Goal: Information Seeking & Learning: Check status

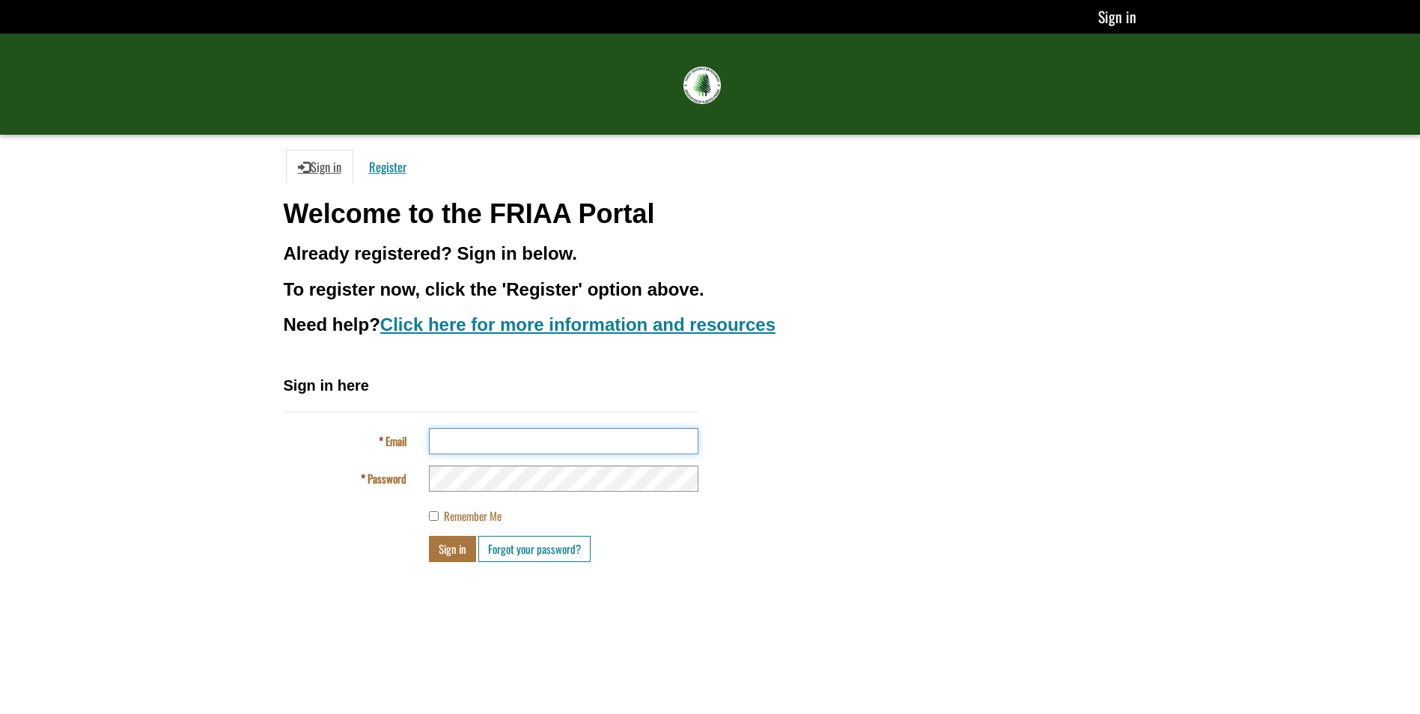
click at [480, 437] on input "Email" at bounding box center [563, 441] width 269 height 26
type input "**********"
click at [450, 552] on button "Sign in" at bounding box center [452, 549] width 47 height 26
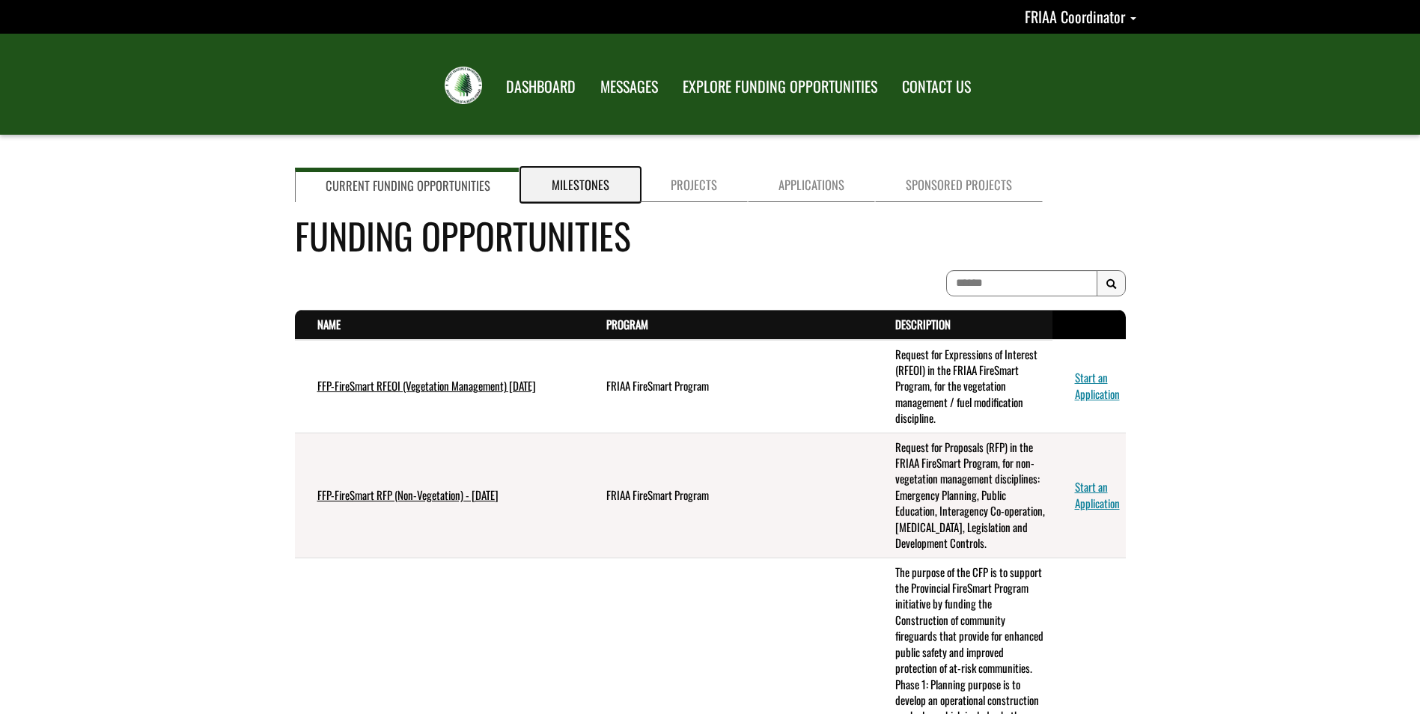
click at [588, 186] on link "Milestones" at bounding box center [580, 185] width 119 height 34
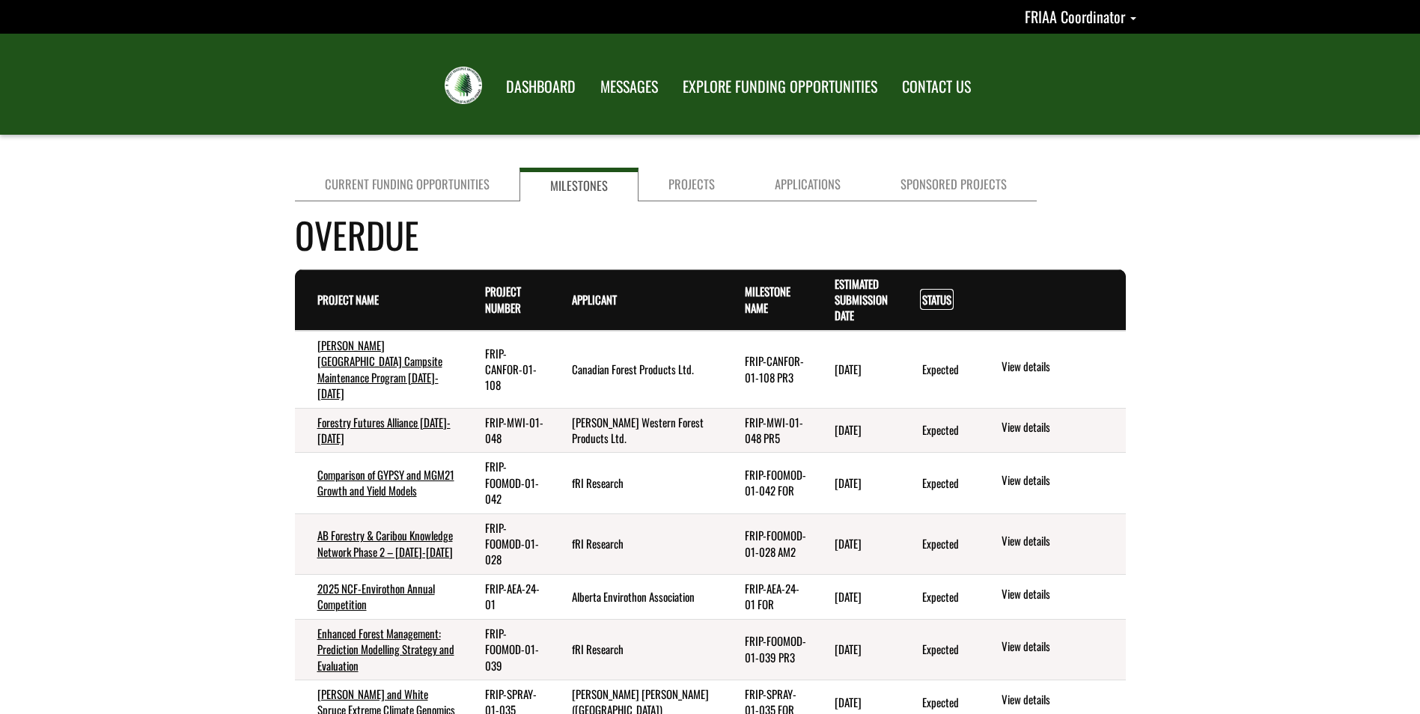
click at [936, 300] on link "Status . sort descending" at bounding box center [936, 299] width 29 height 16
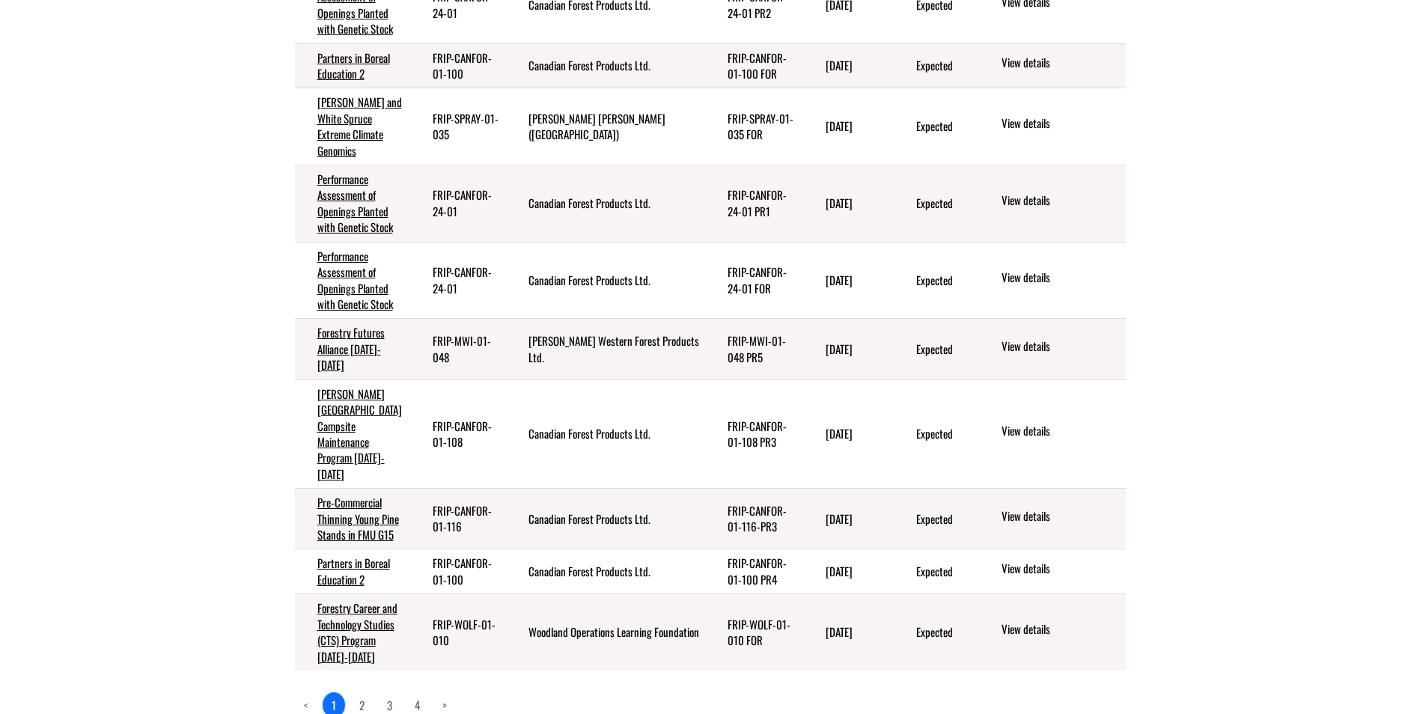
scroll to position [150, 0]
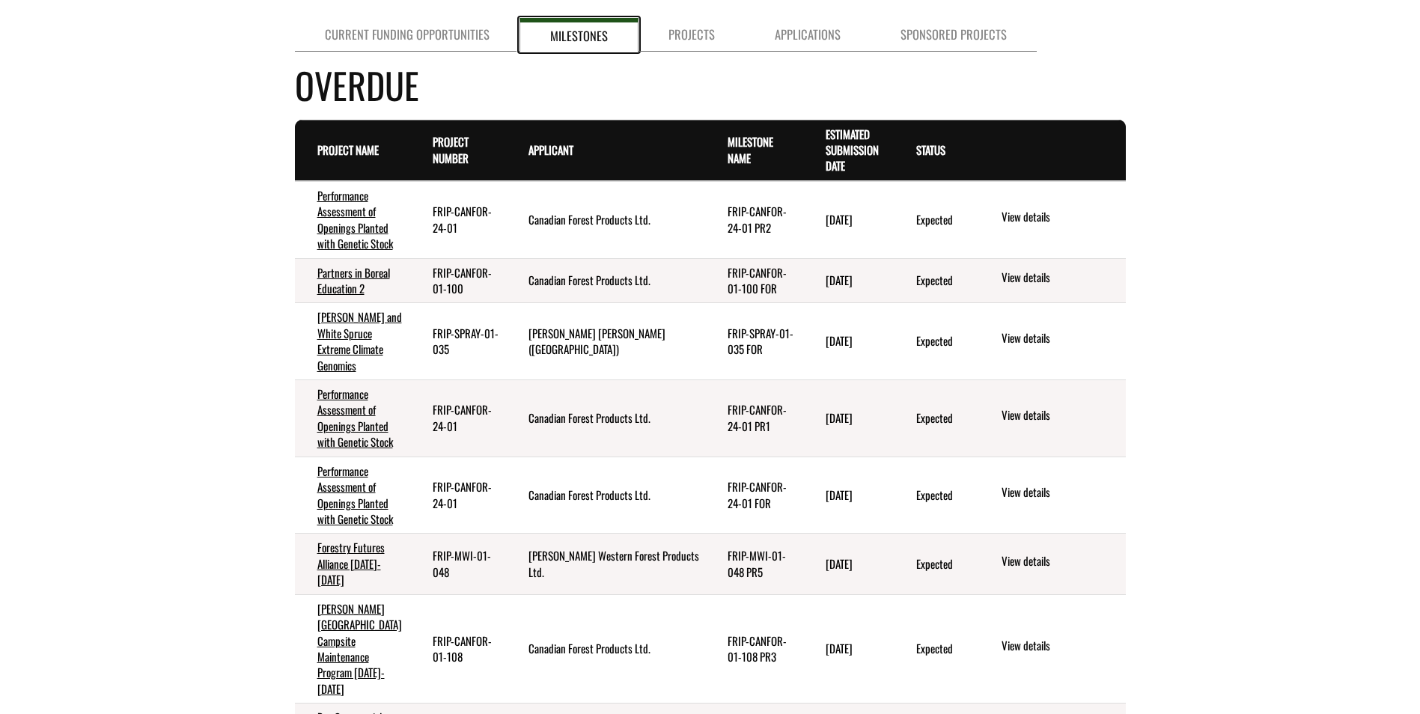
click at [589, 36] on link "Milestones" at bounding box center [578, 35] width 119 height 34
click at [658, 32] on link "Projects" at bounding box center [691, 35] width 106 height 34
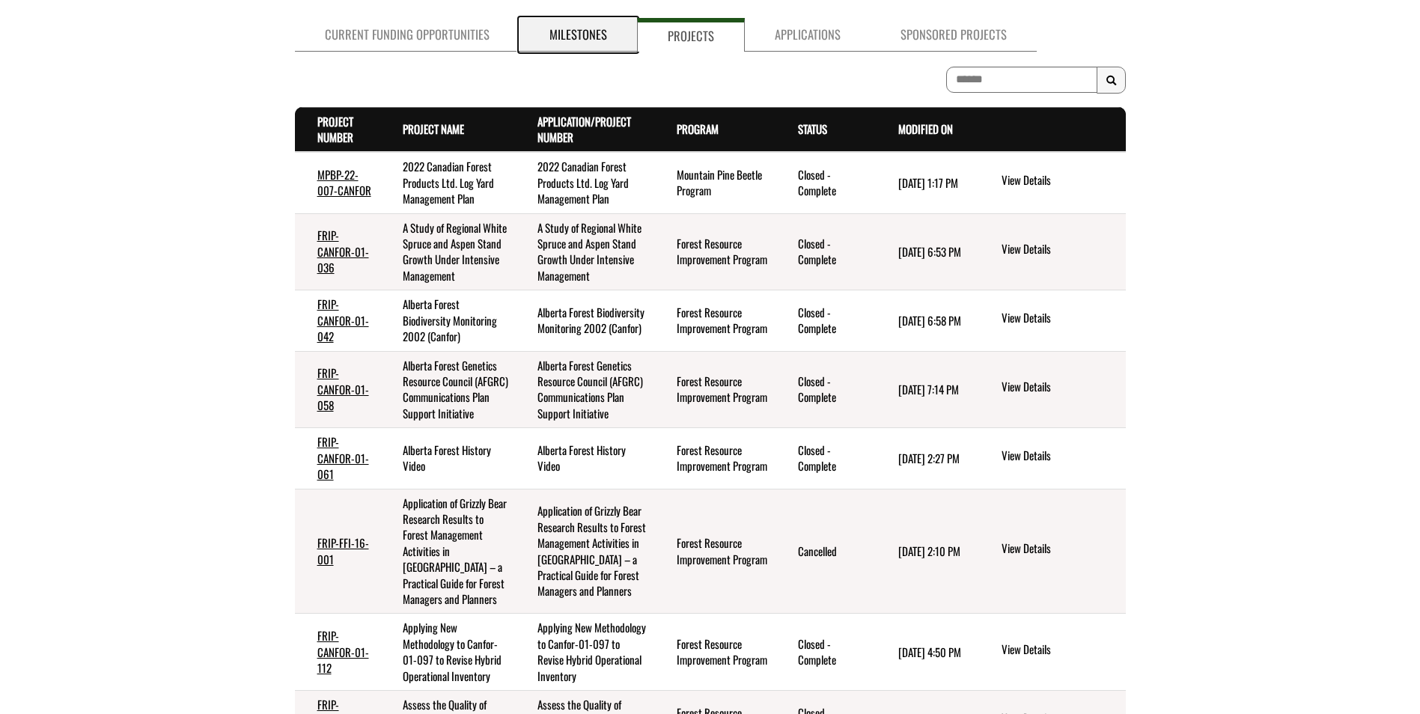
click at [588, 32] on link "Milestones" at bounding box center [578, 35] width 118 height 34
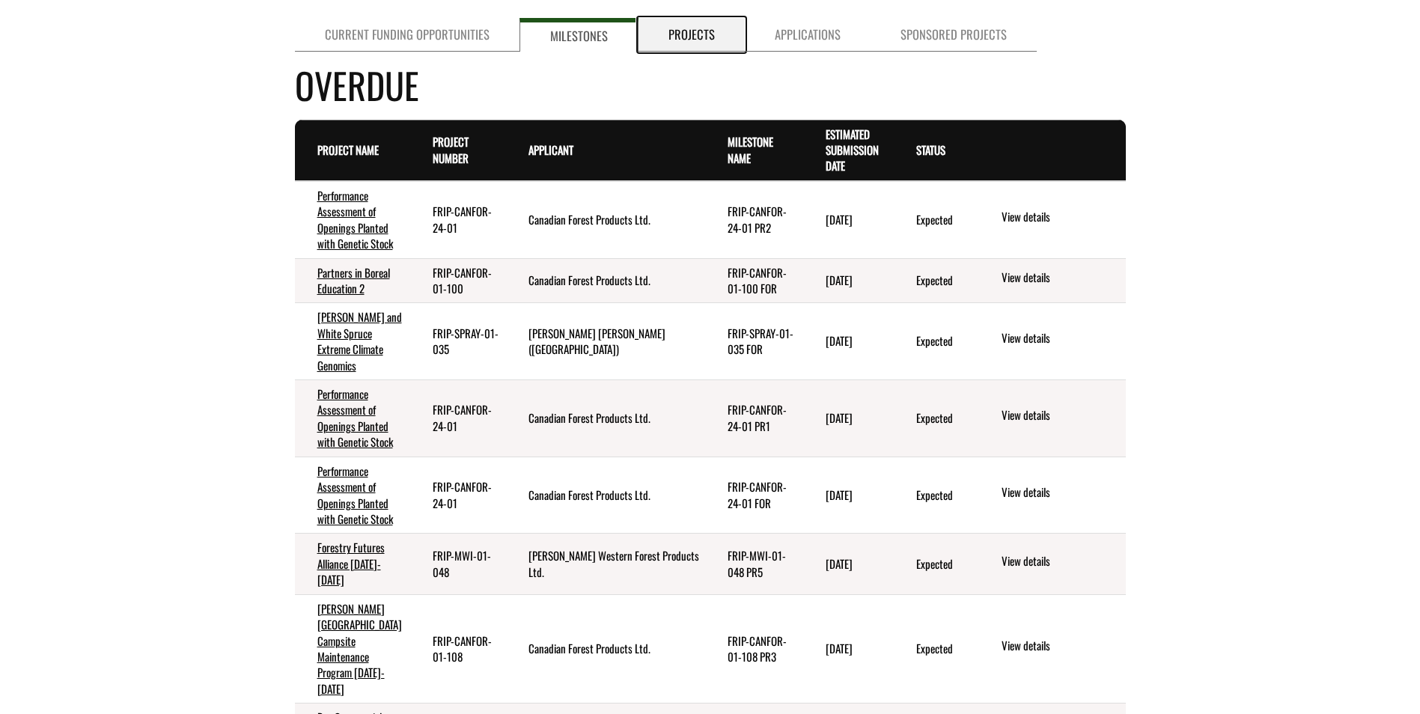
click at [675, 32] on link "Projects" at bounding box center [691, 35] width 106 height 34
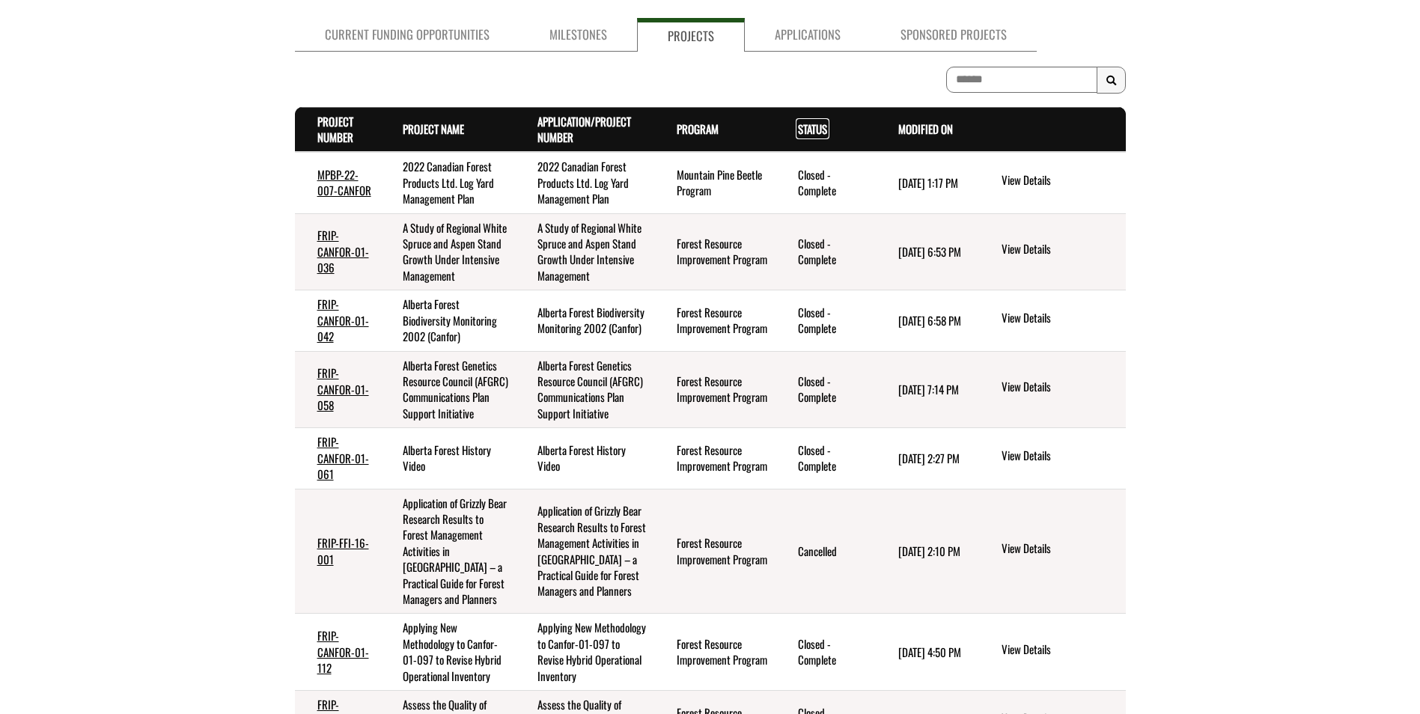
click at [805, 122] on link "Status . sort descending" at bounding box center [812, 129] width 29 height 16
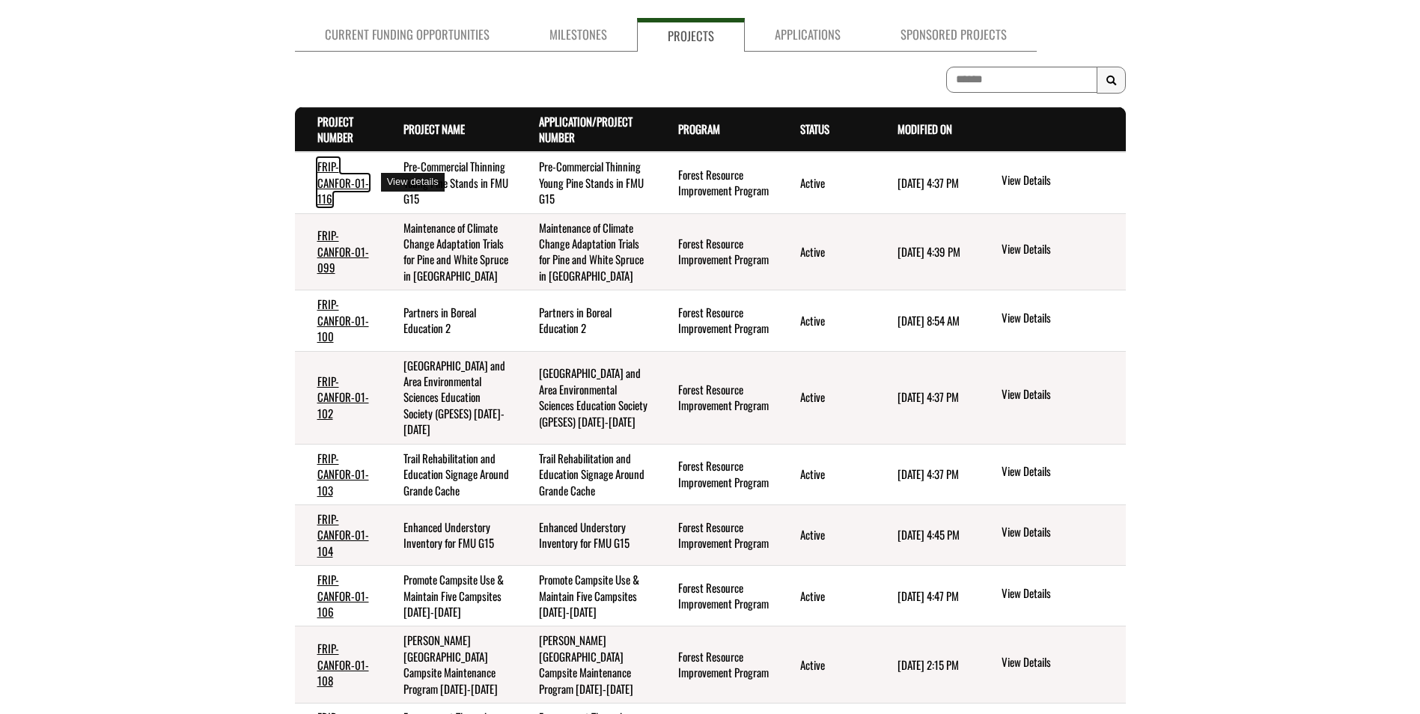
click at [335, 186] on link "FRIP-CANFOR-01-116" at bounding box center [343, 182] width 52 height 49
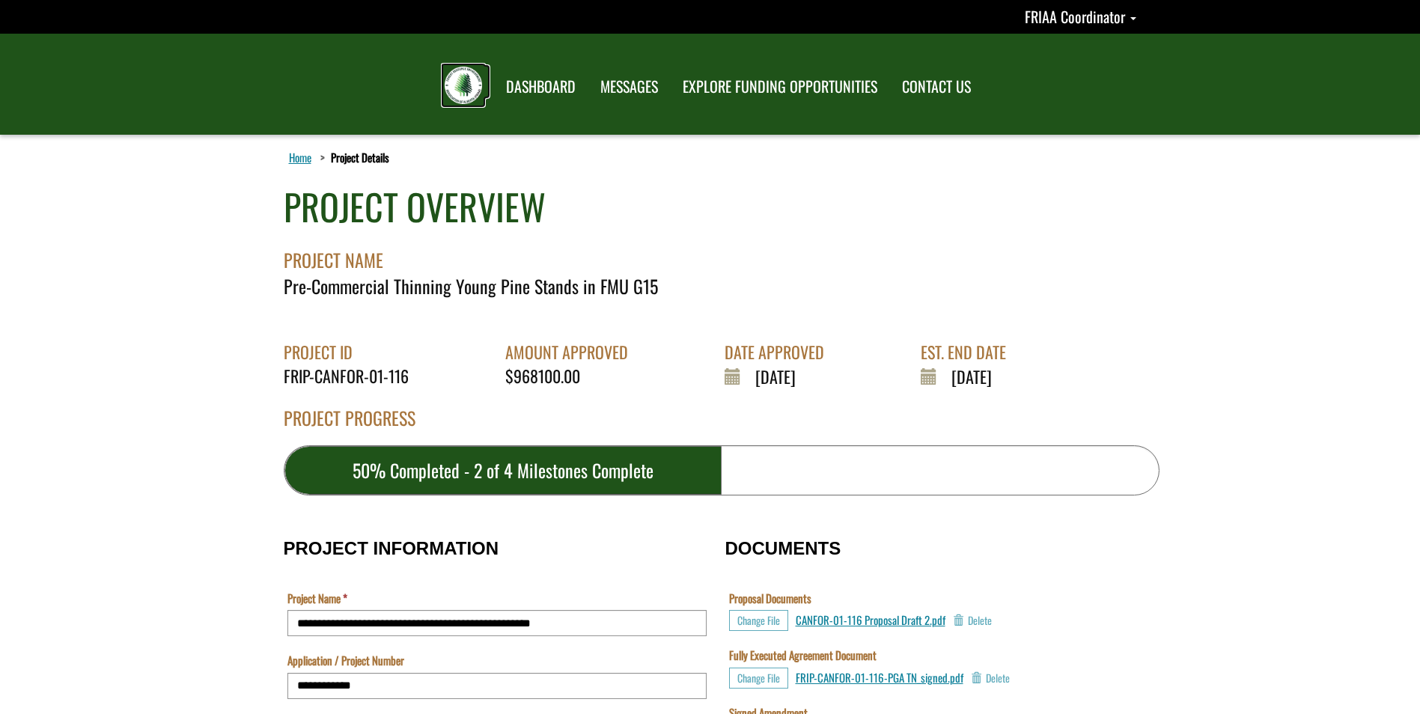
click at [468, 85] on img at bounding box center [463, 85] width 37 height 37
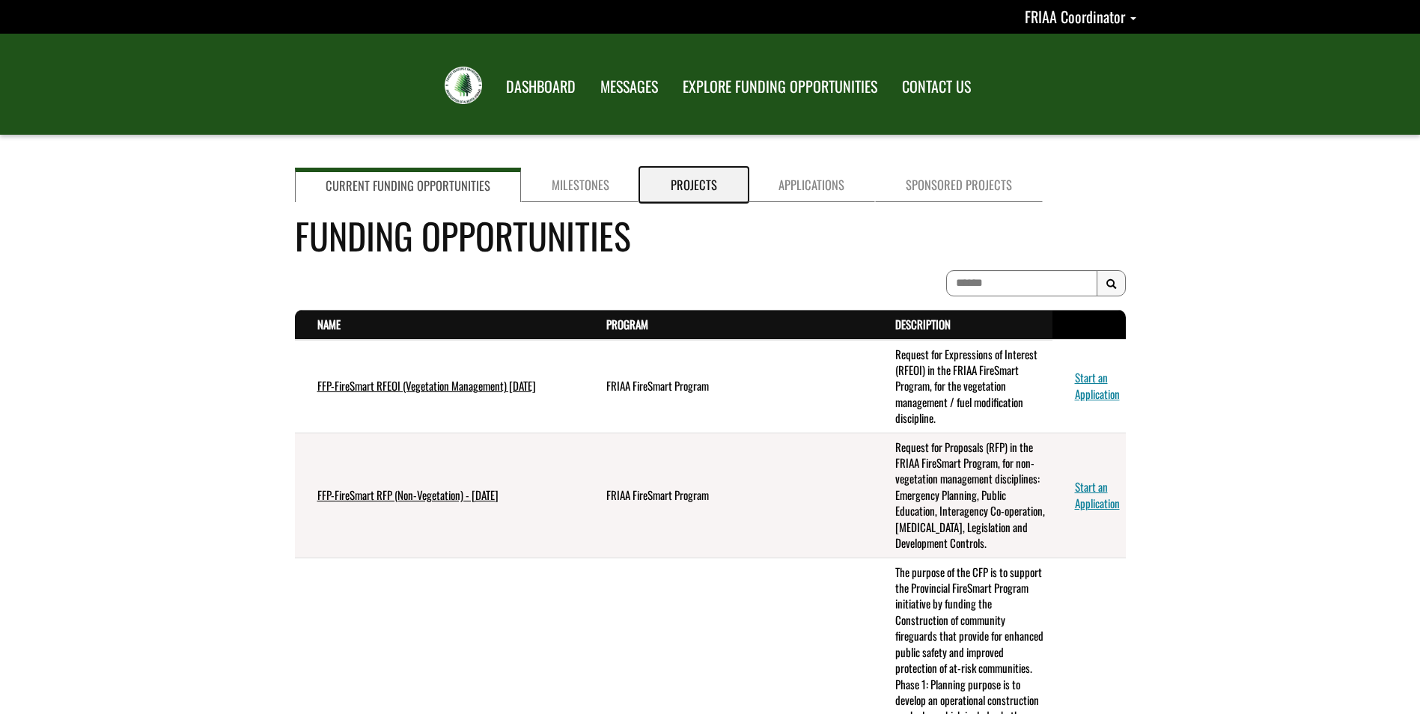
click at [698, 183] on link "Projects" at bounding box center [694, 185] width 108 height 34
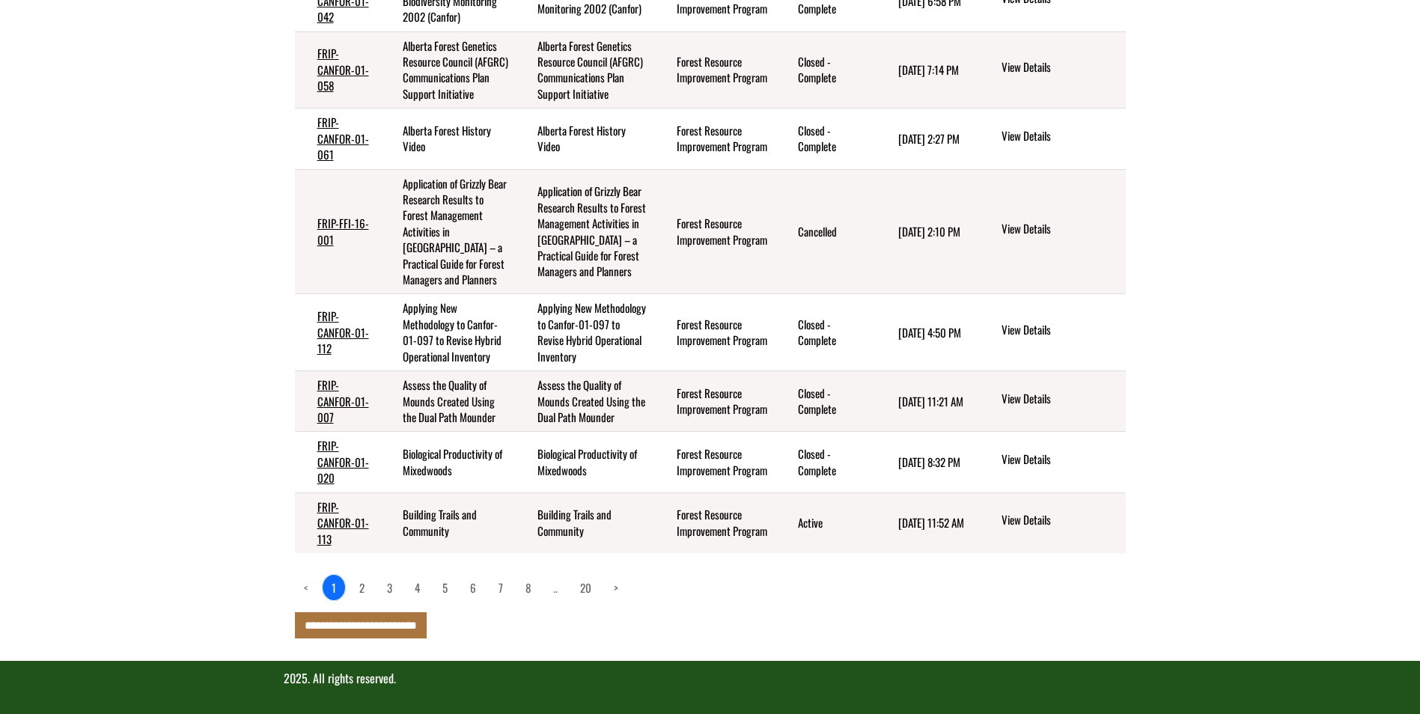
scroll to position [485, 0]
click at [359, 590] on link "2" at bounding box center [361, 587] width 23 height 25
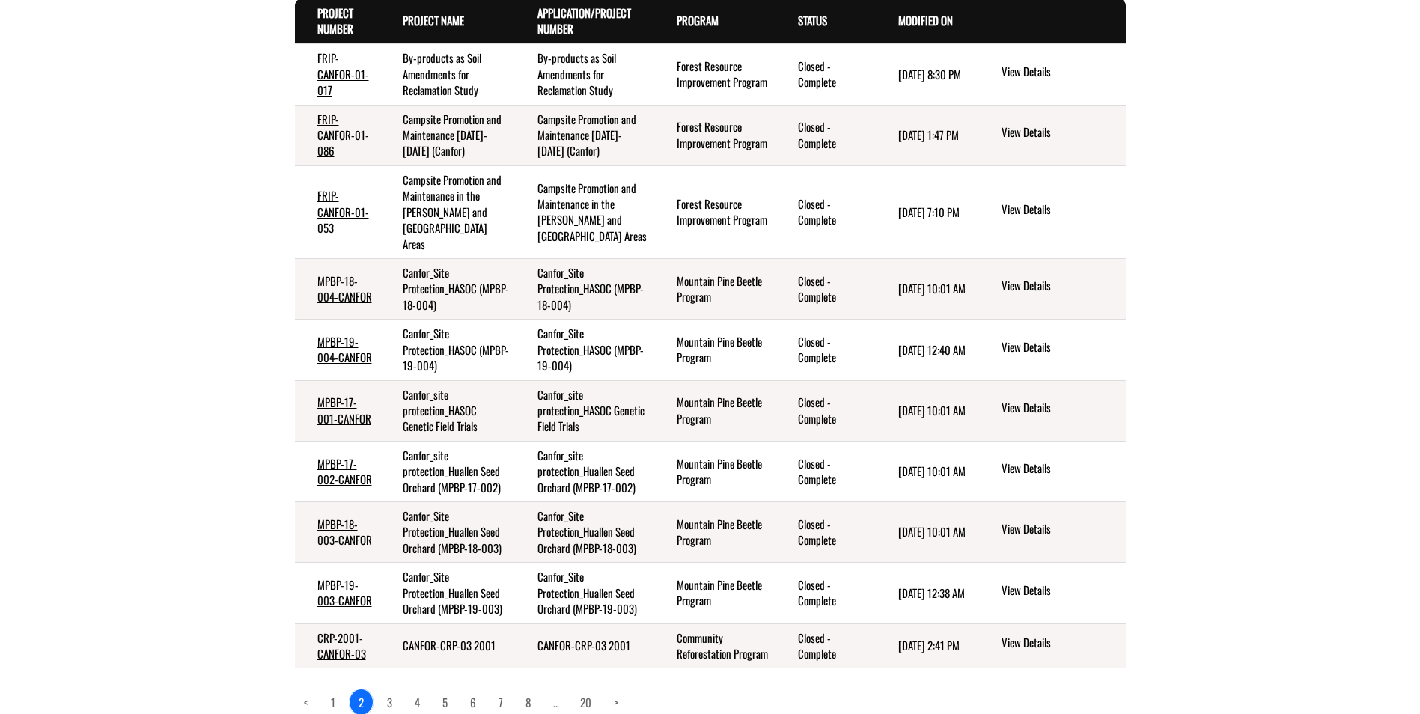
scroll to position [357, 0]
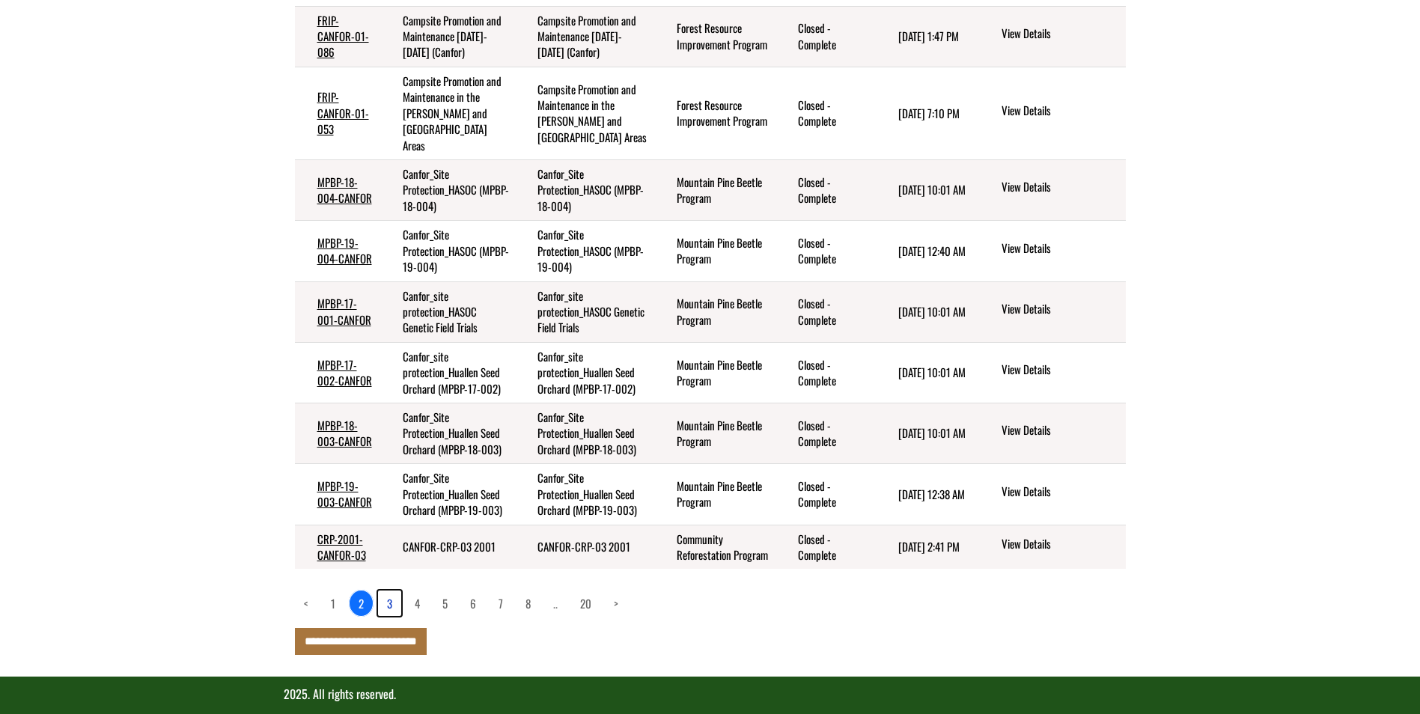
click at [380, 591] on link "3" at bounding box center [389, 603] width 23 height 25
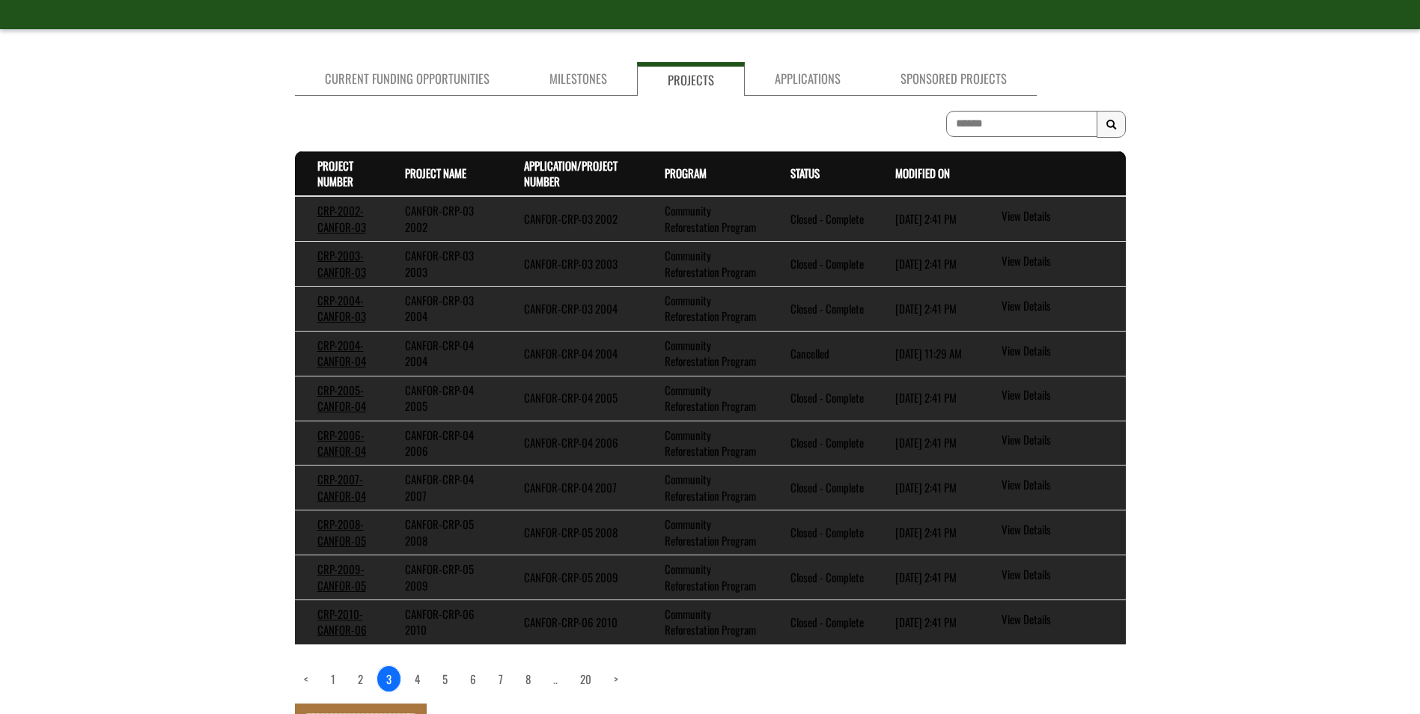
scroll to position [196, 0]
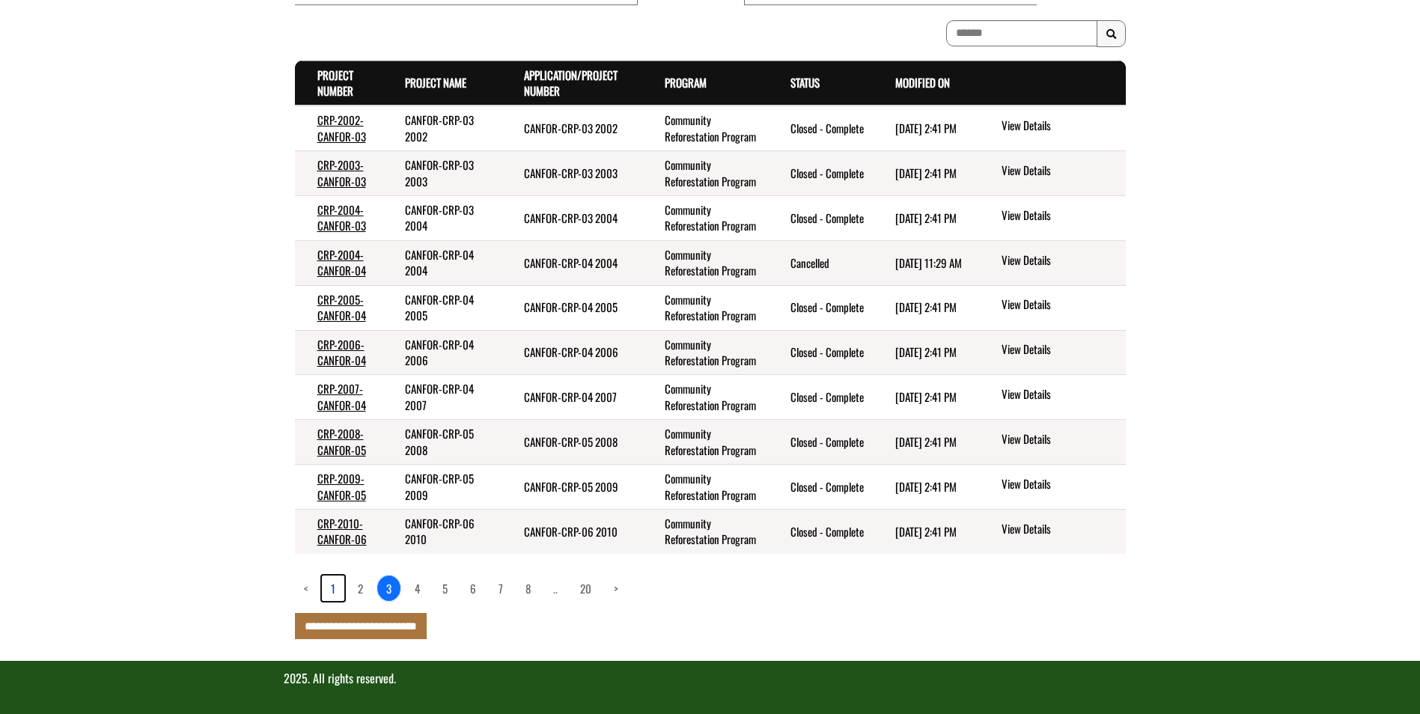
click at [334, 588] on link "1" at bounding box center [333, 588] width 22 height 25
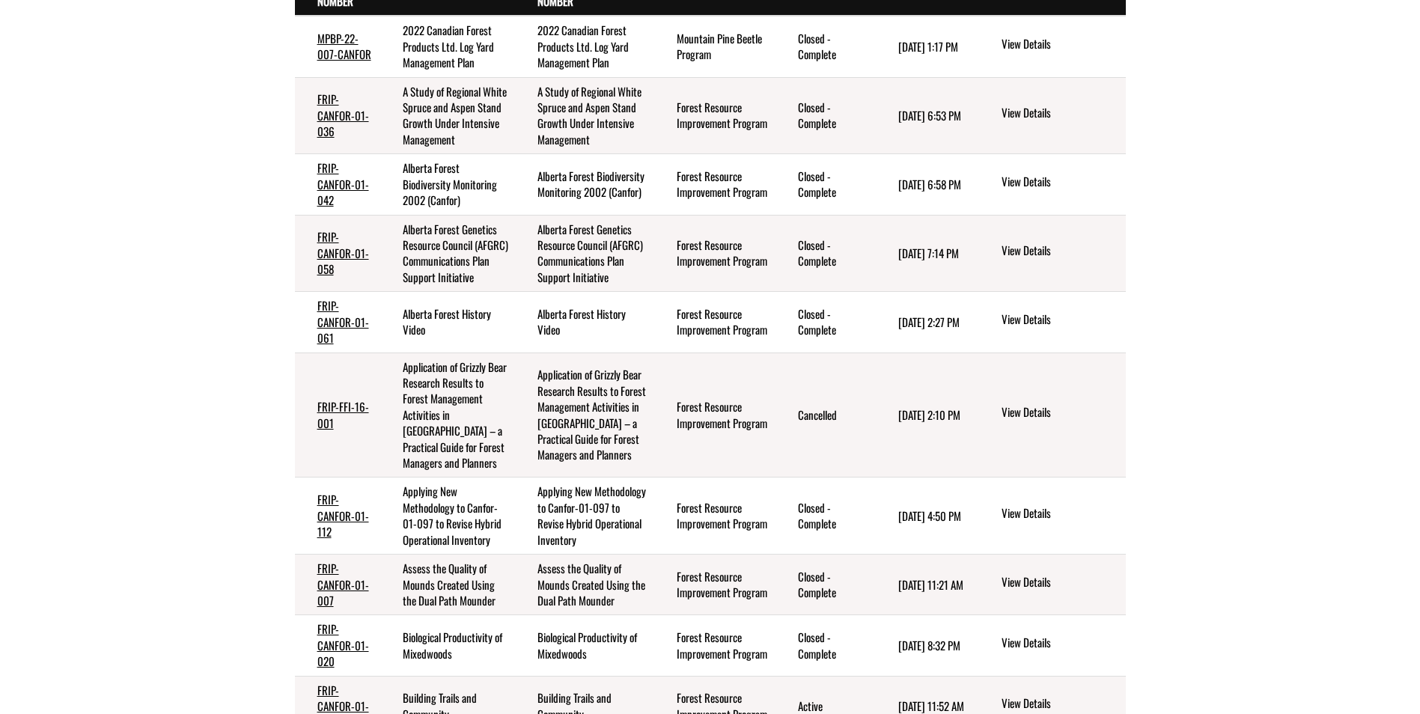
scroll to position [485, 0]
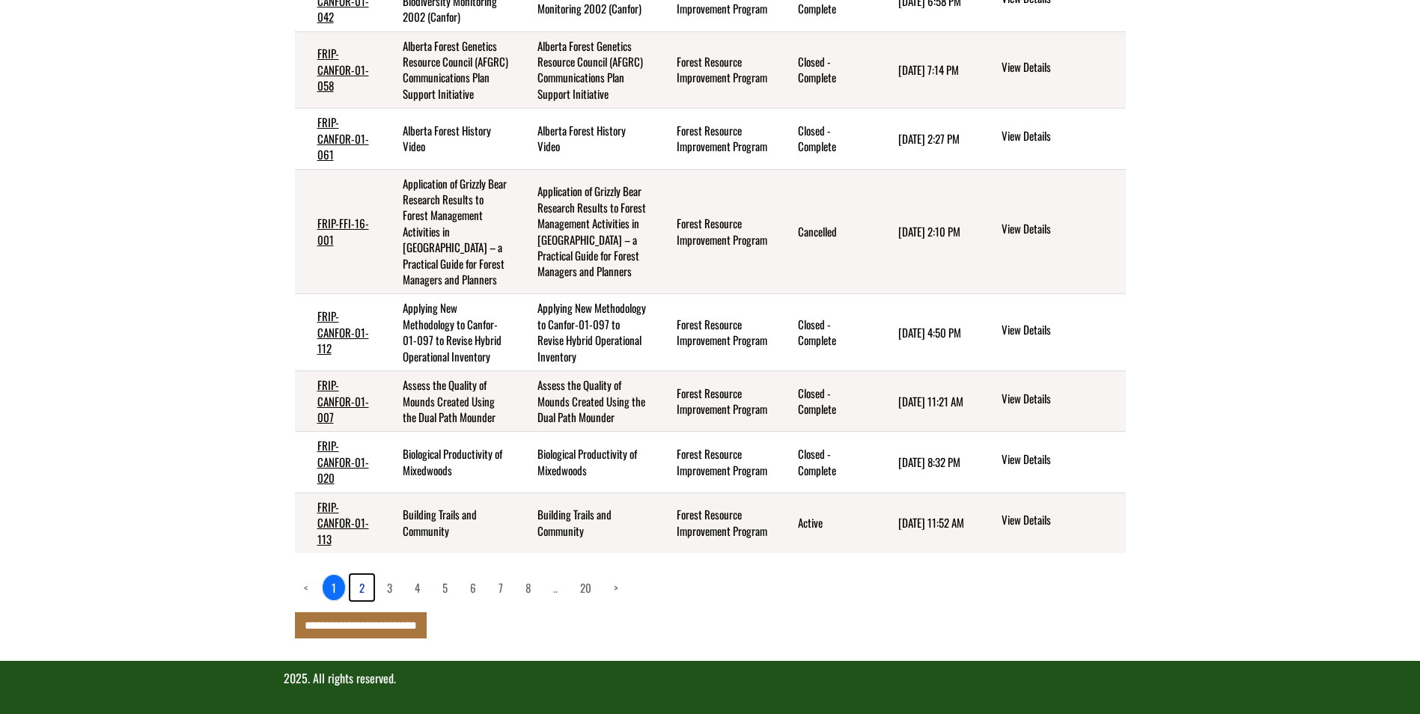
click at [362, 585] on link "2" at bounding box center [361, 587] width 23 height 25
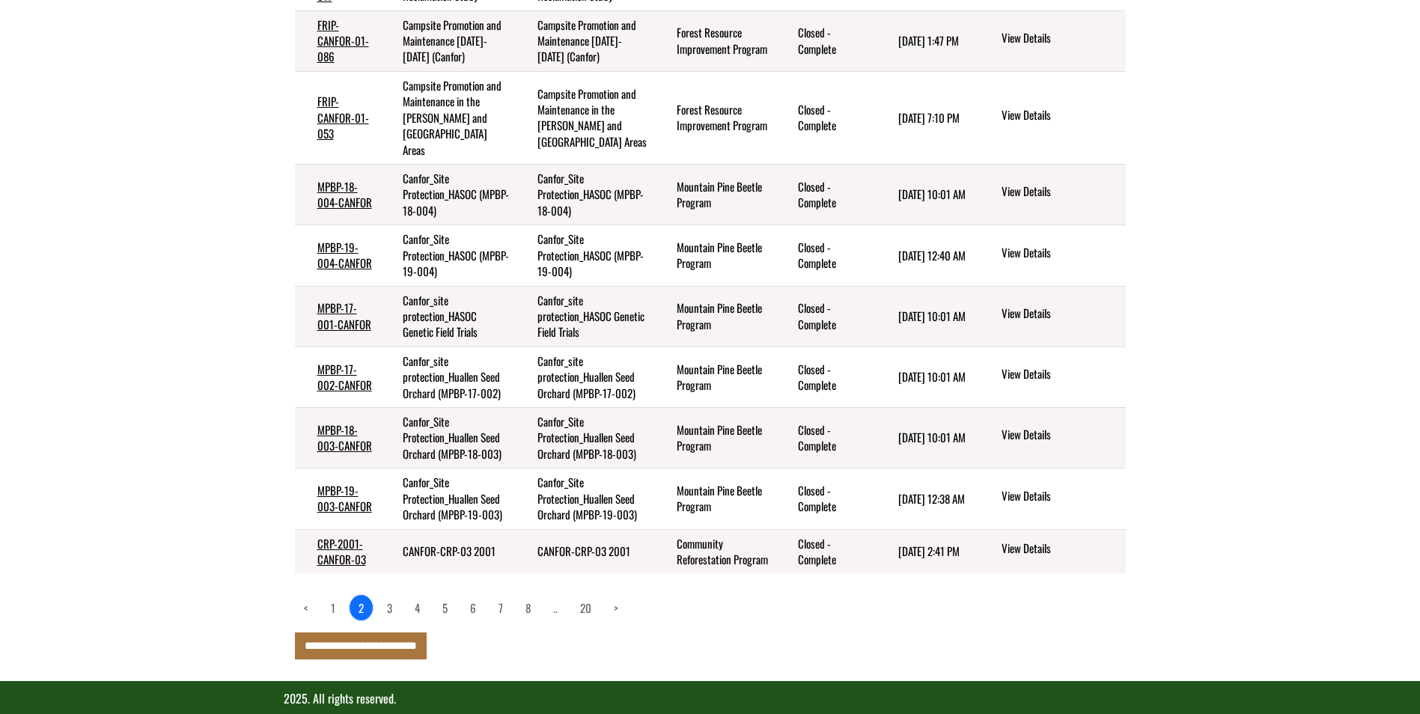
scroll to position [357, 0]
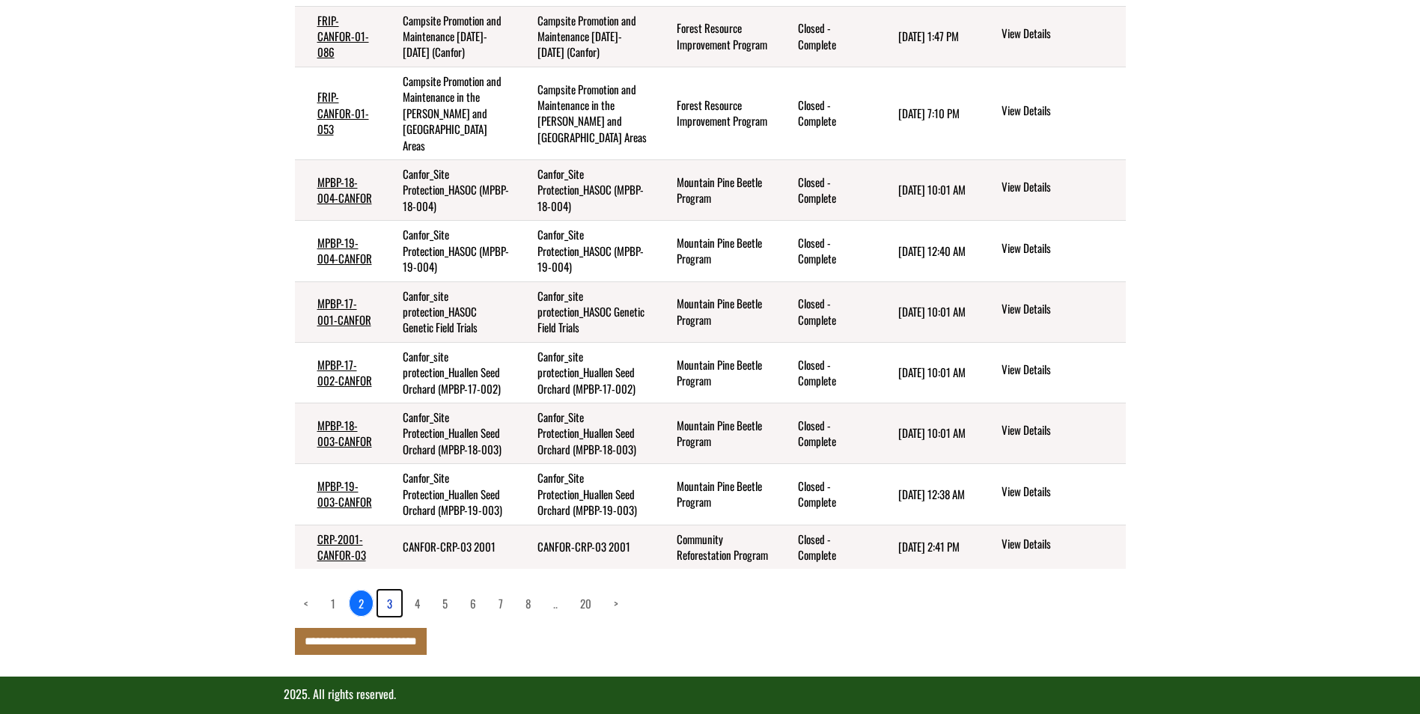
click at [386, 591] on link "3" at bounding box center [389, 603] width 23 height 25
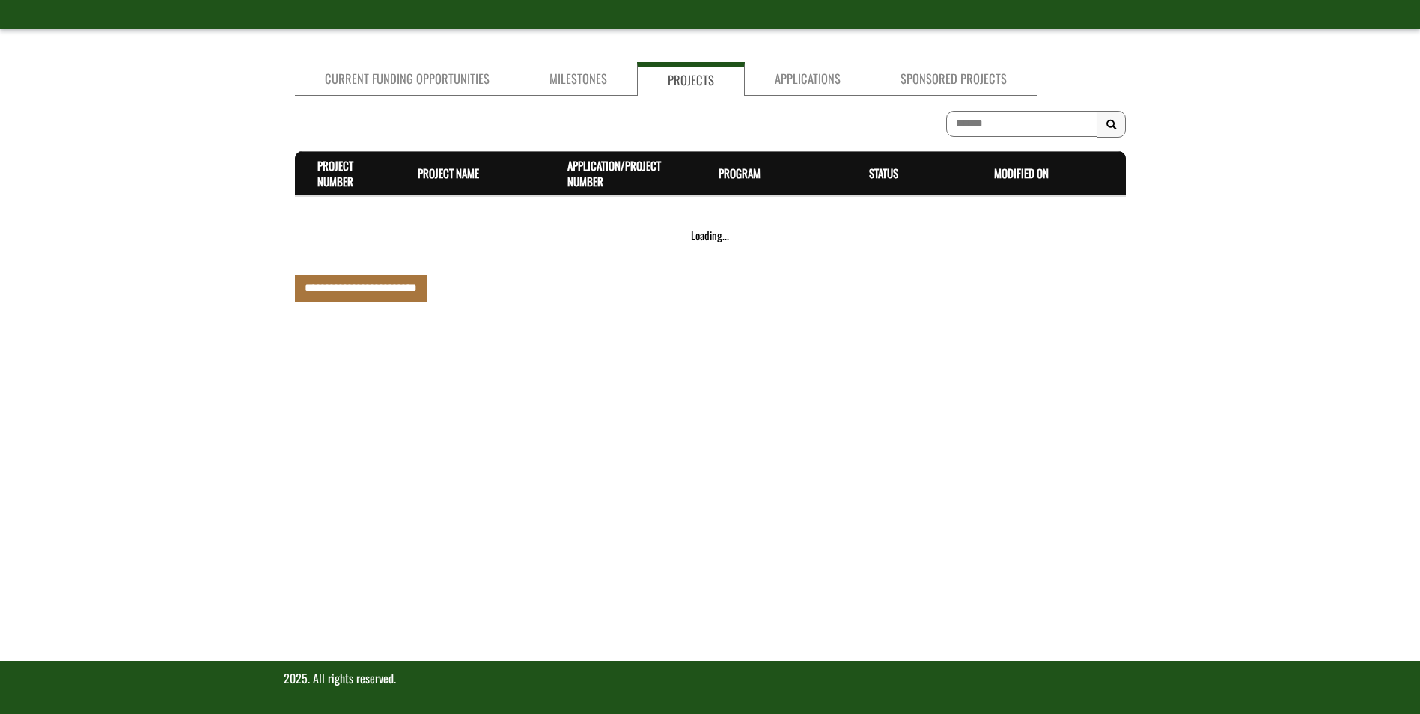
scroll to position [196, 0]
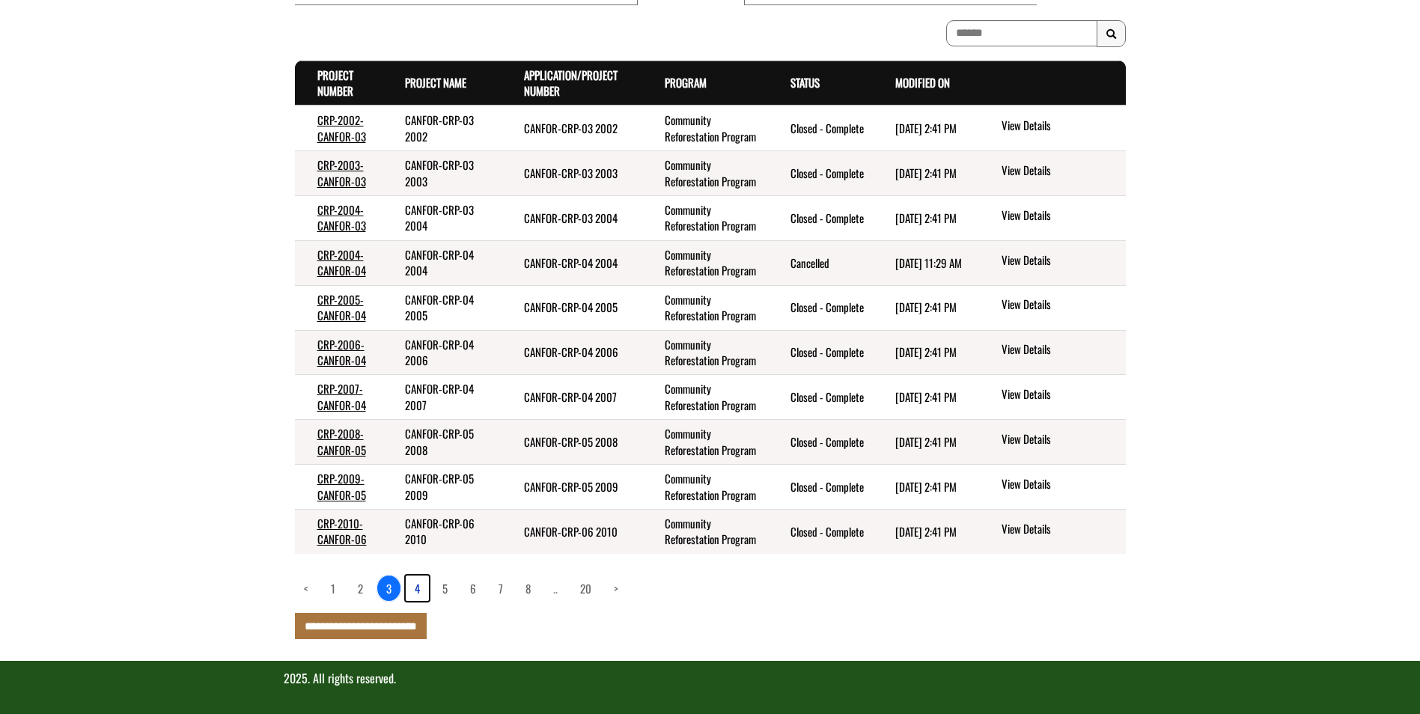
click at [419, 593] on link "4" at bounding box center [417, 588] width 23 height 25
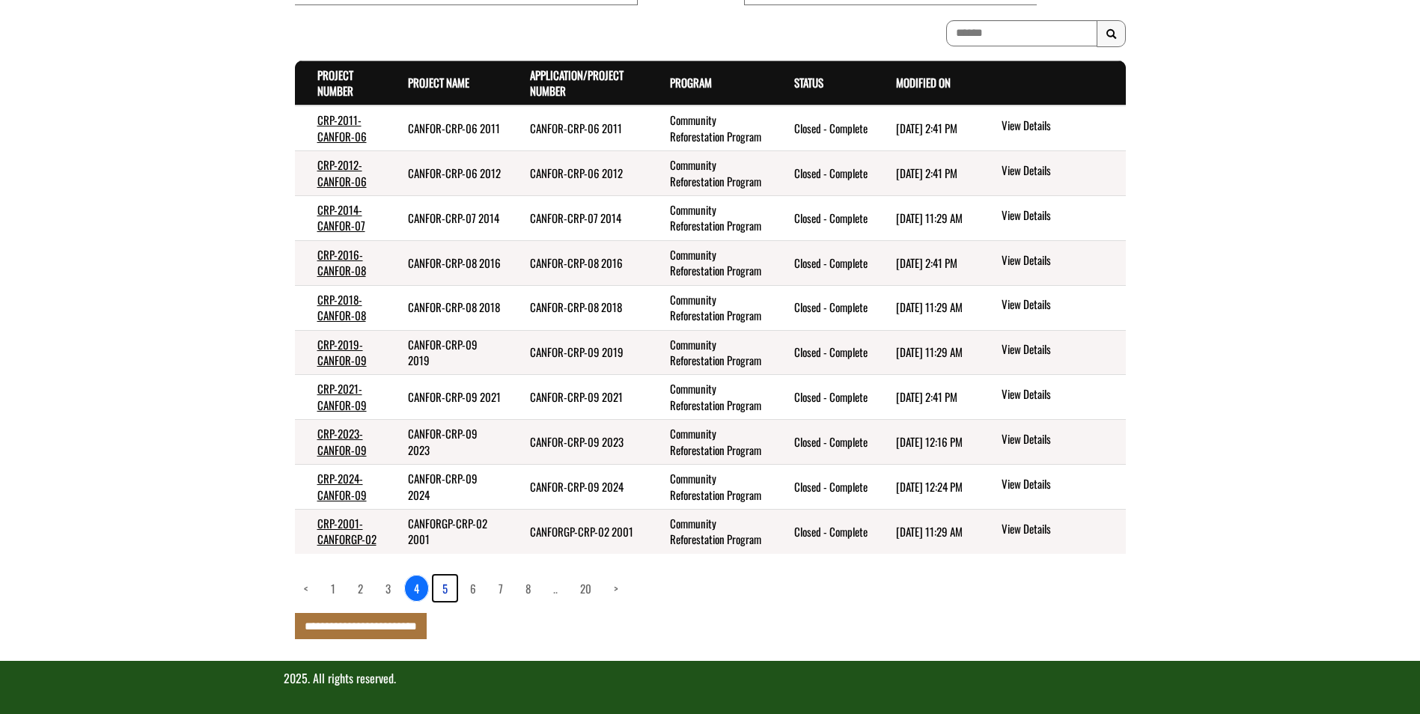
click at [444, 590] on link "5" at bounding box center [444, 588] width 23 height 25
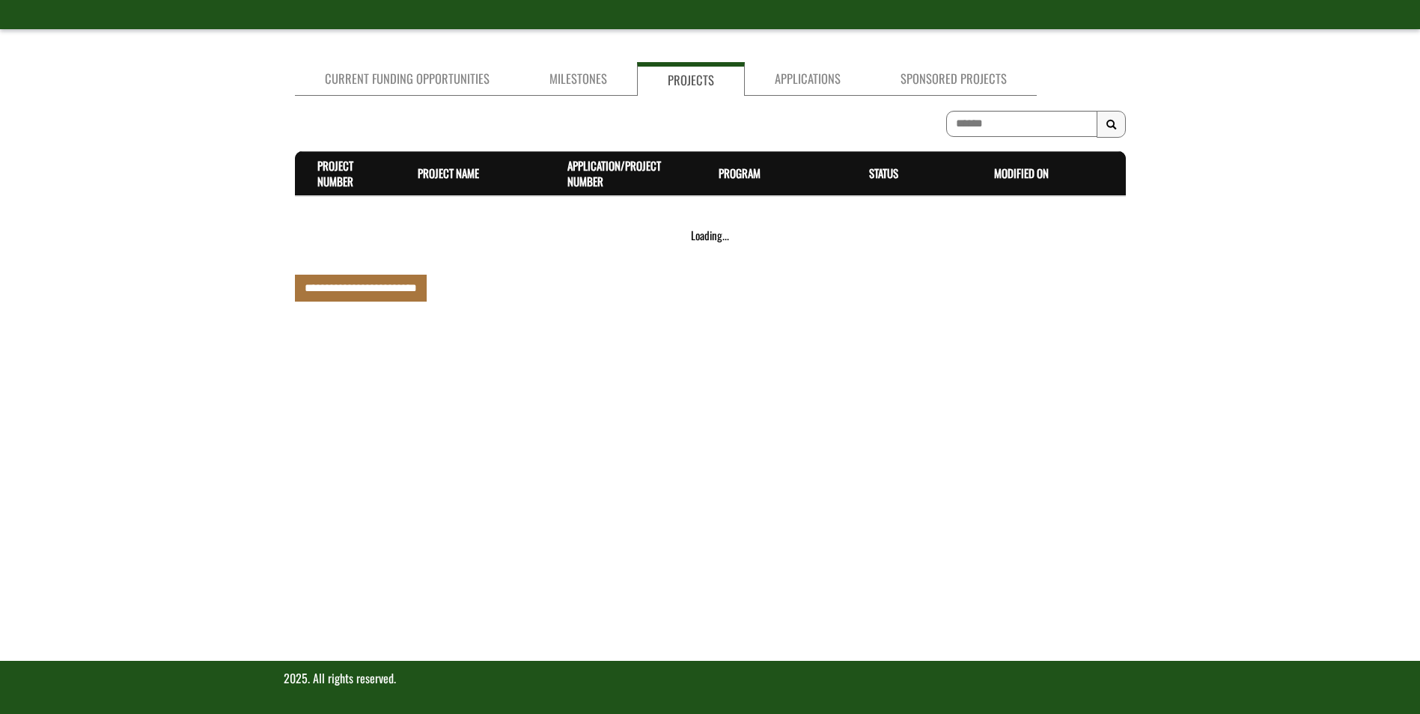
scroll to position [453, 0]
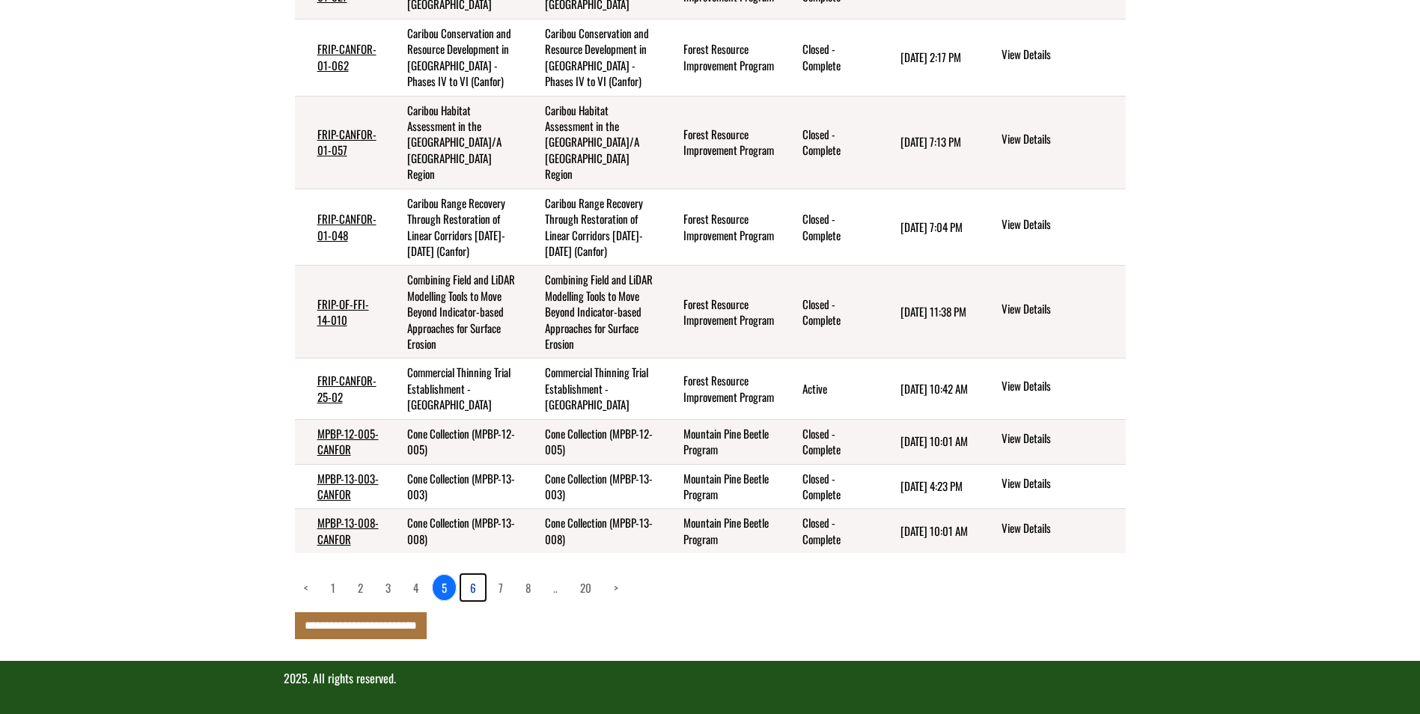
click at [475, 589] on link "6" at bounding box center [473, 587] width 24 height 25
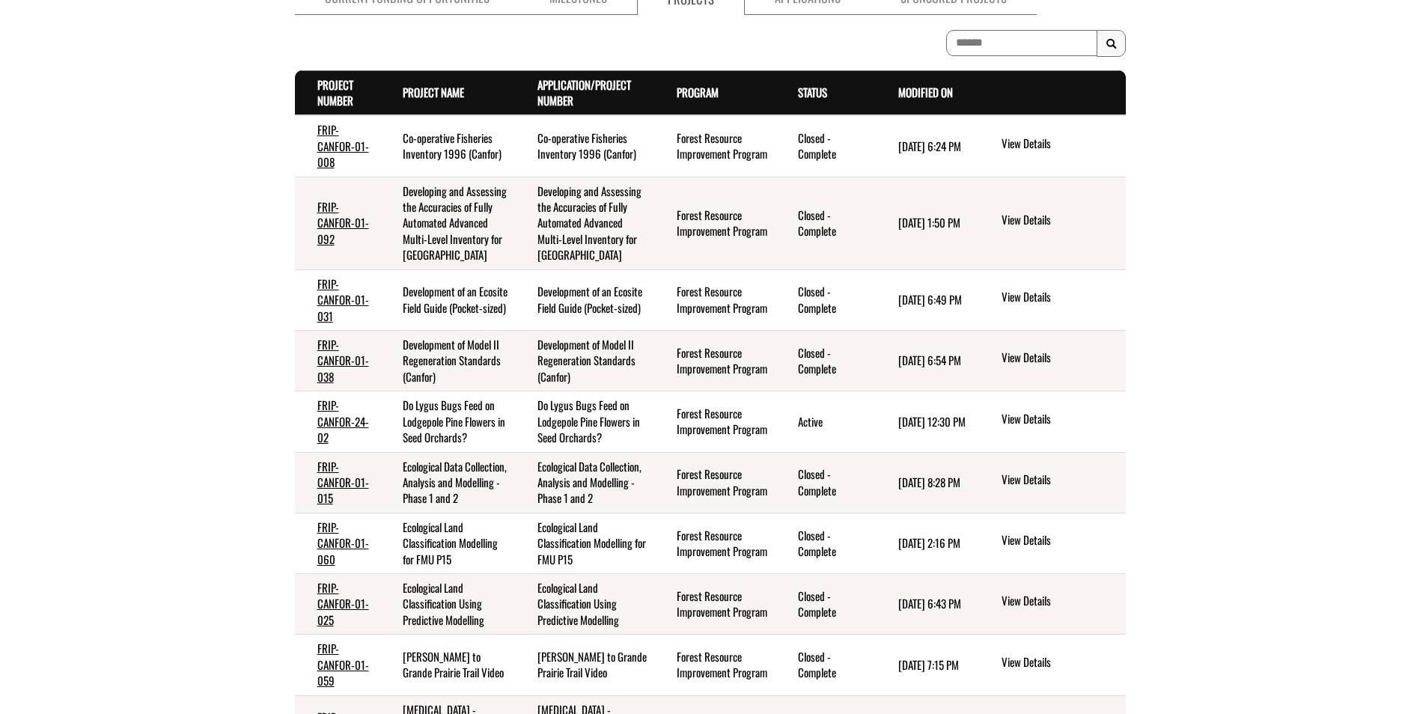
scroll to position [213, 0]
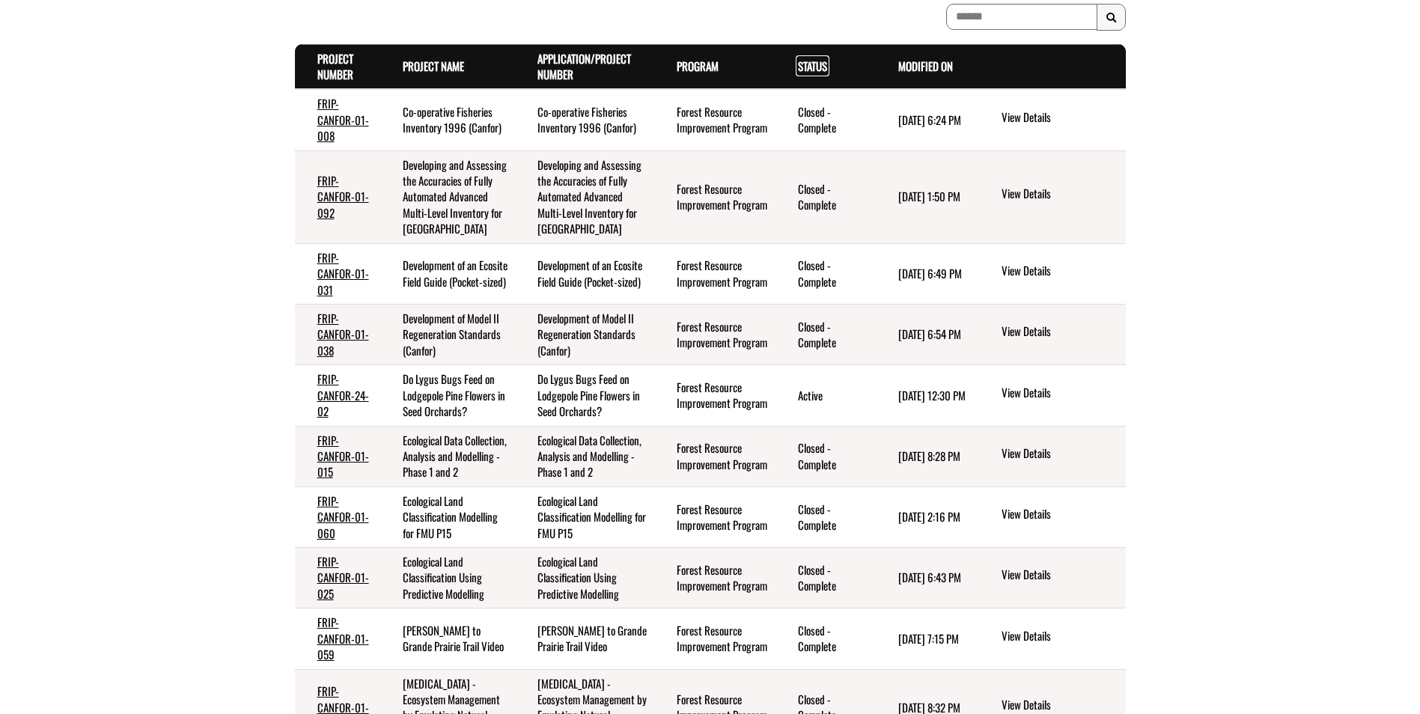
click at [816, 69] on link "Status . sort descending" at bounding box center [812, 66] width 29 height 16
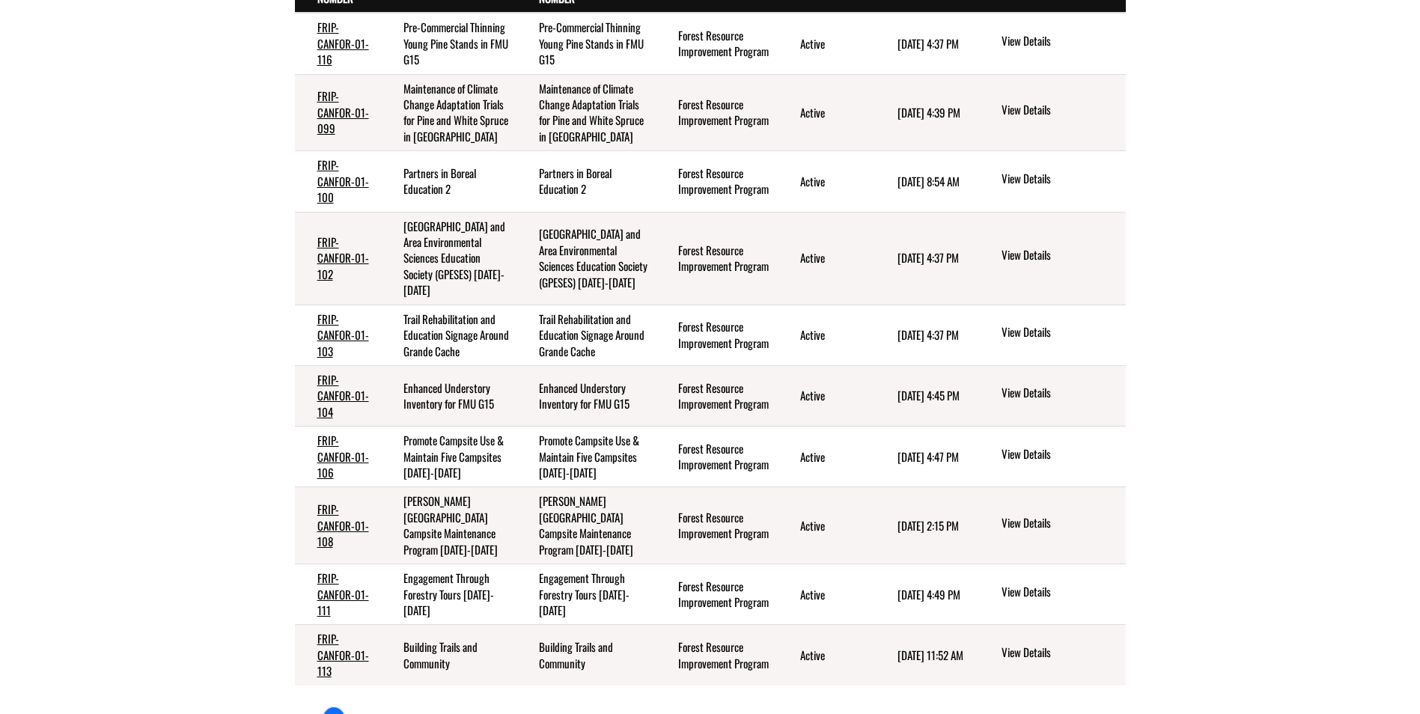
scroll to position [341, 0]
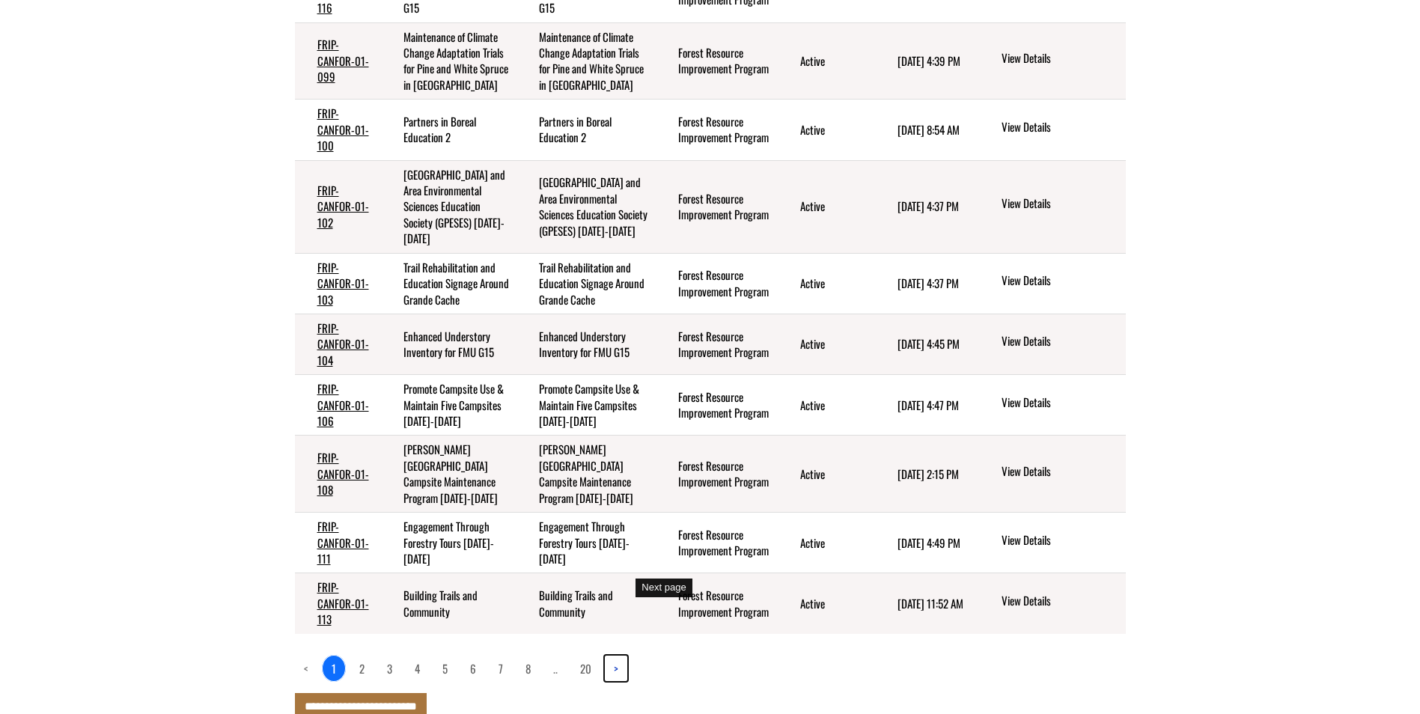
click at [619, 656] on link ">" at bounding box center [616, 668] width 22 height 25
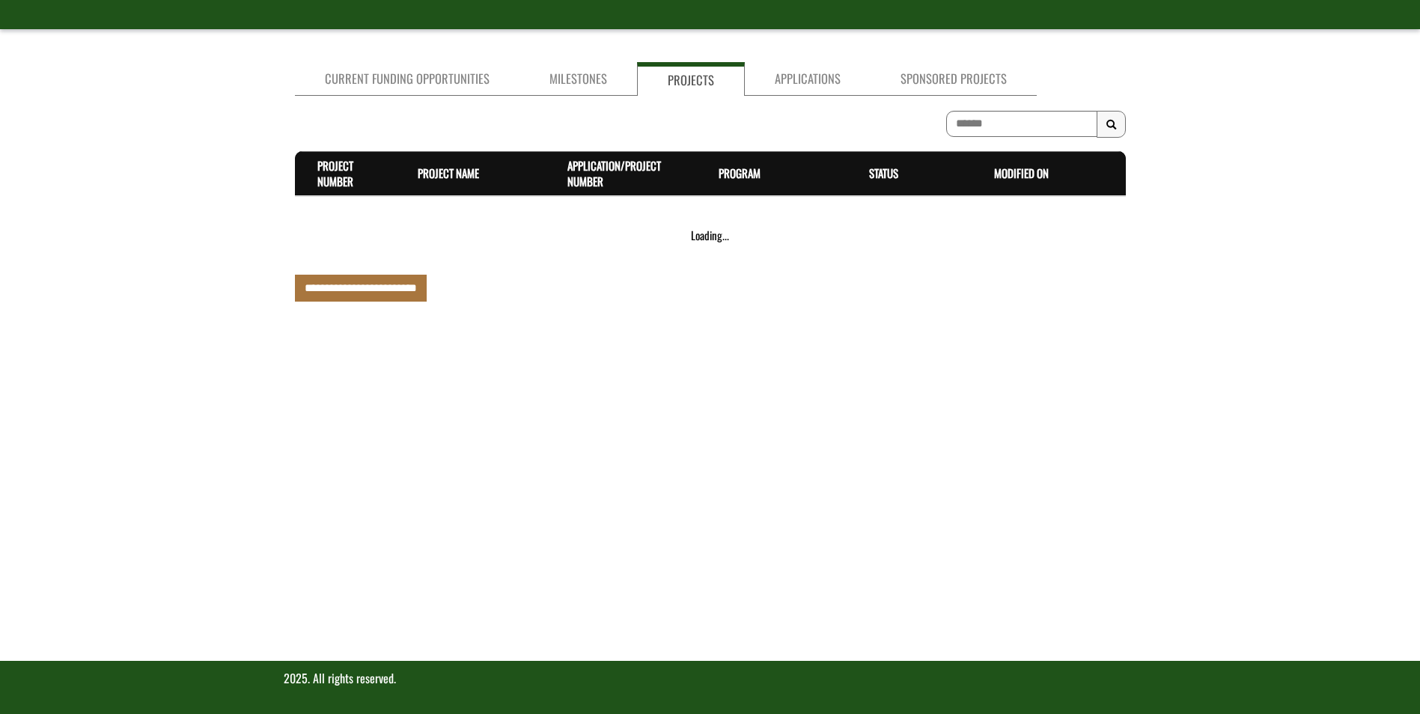
scroll to position [325, 0]
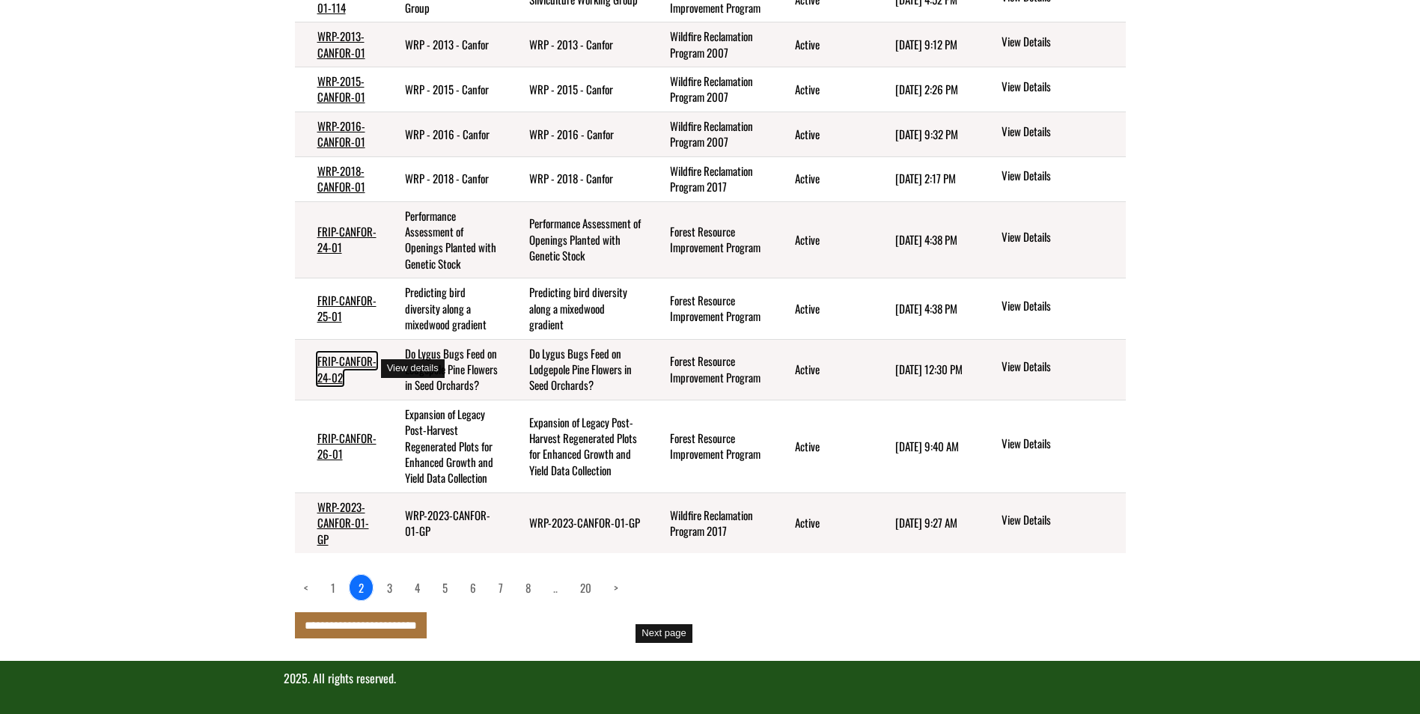
click at [323, 364] on link "FRIP-CANFOR-24-02" at bounding box center [346, 369] width 59 height 32
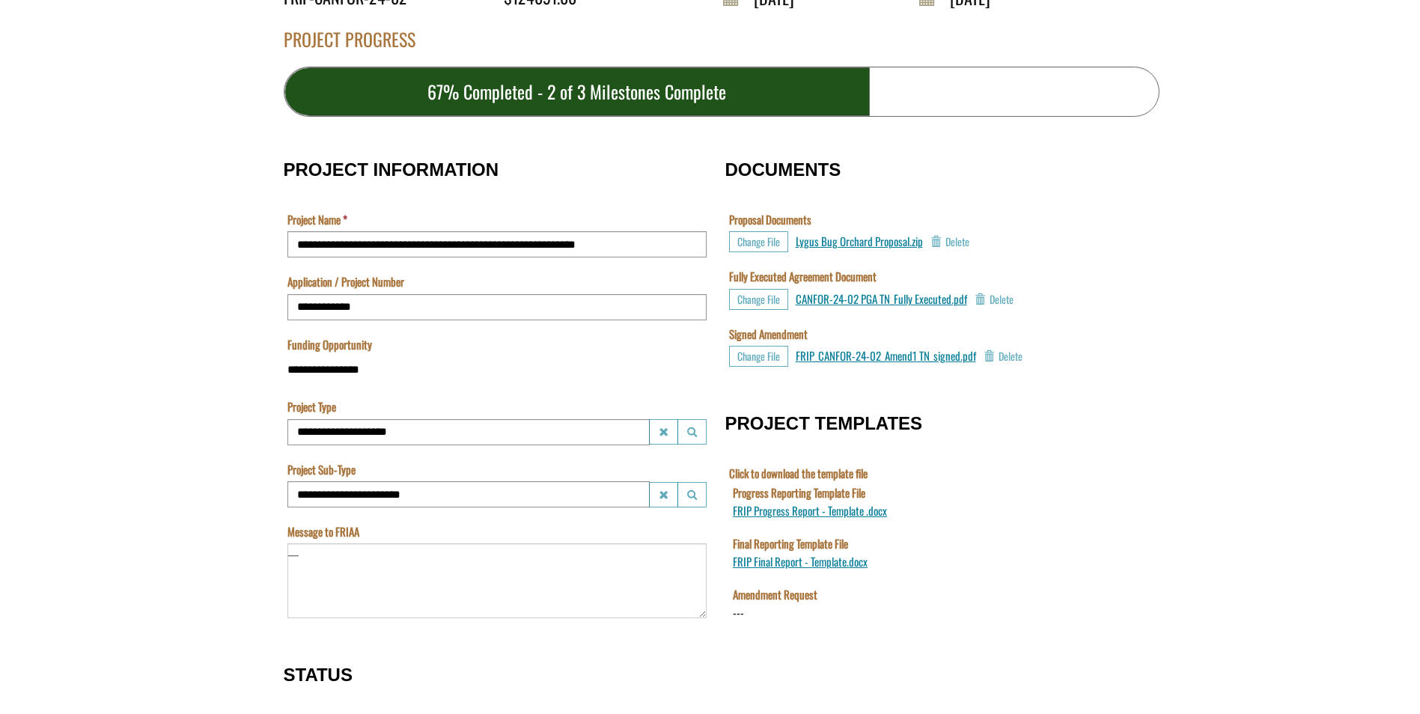
scroll to position [823, 0]
